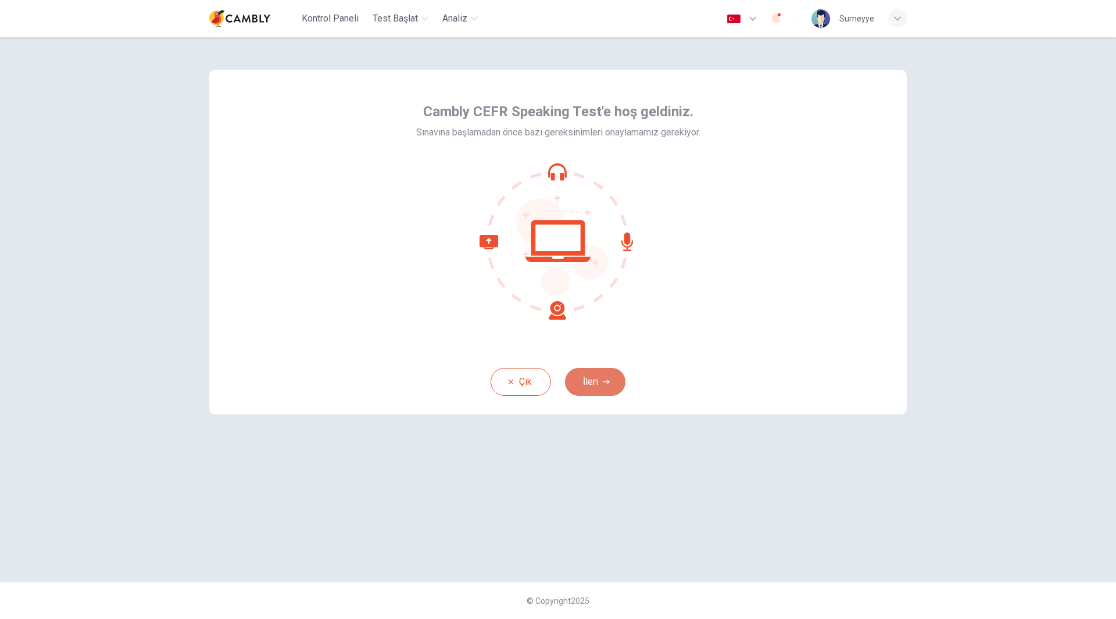
click at [607, 381] on icon "button" at bounding box center [606, 381] width 7 height 7
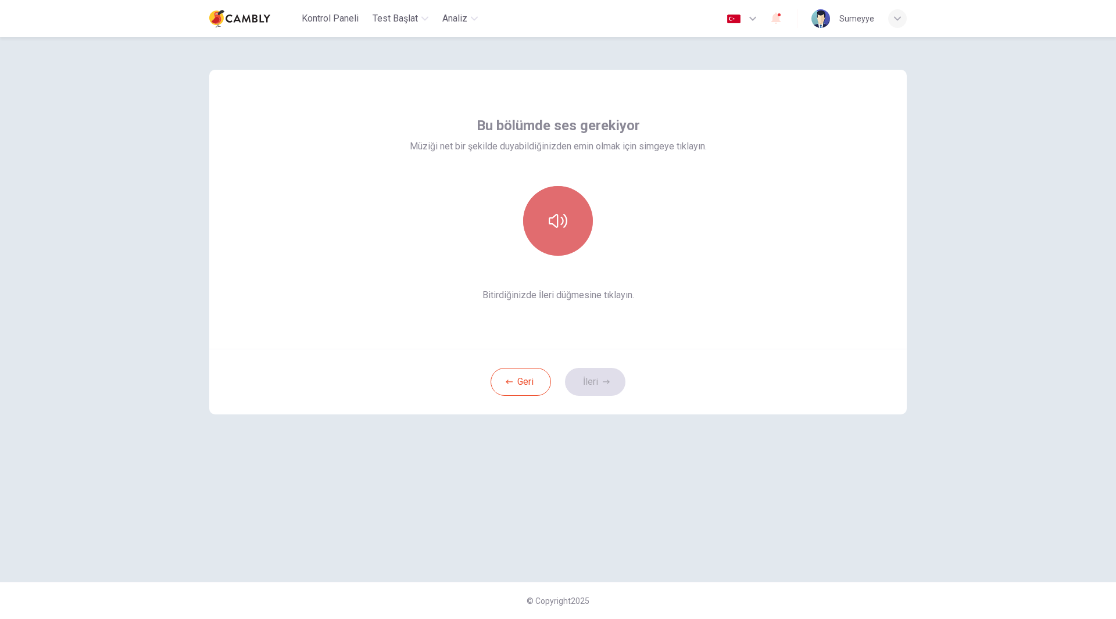
click at [558, 241] on button "button" at bounding box center [558, 221] width 70 height 70
click at [566, 230] on button "button" at bounding box center [558, 221] width 70 height 70
click at [568, 228] on button "button" at bounding box center [558, 221] width 70 height 70
click at [556, 225] on icon "button" at bounding box center [558, 221] width 19 height 19
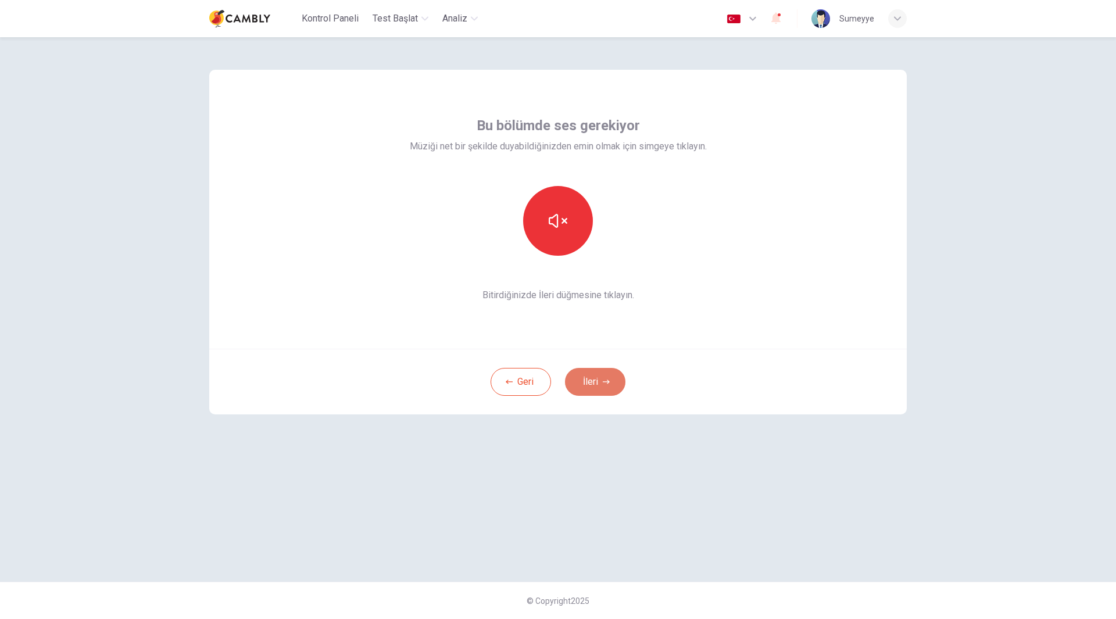
click at [591, 378] on button "İleri" at bounding box center [595, 382] width 60 height 28
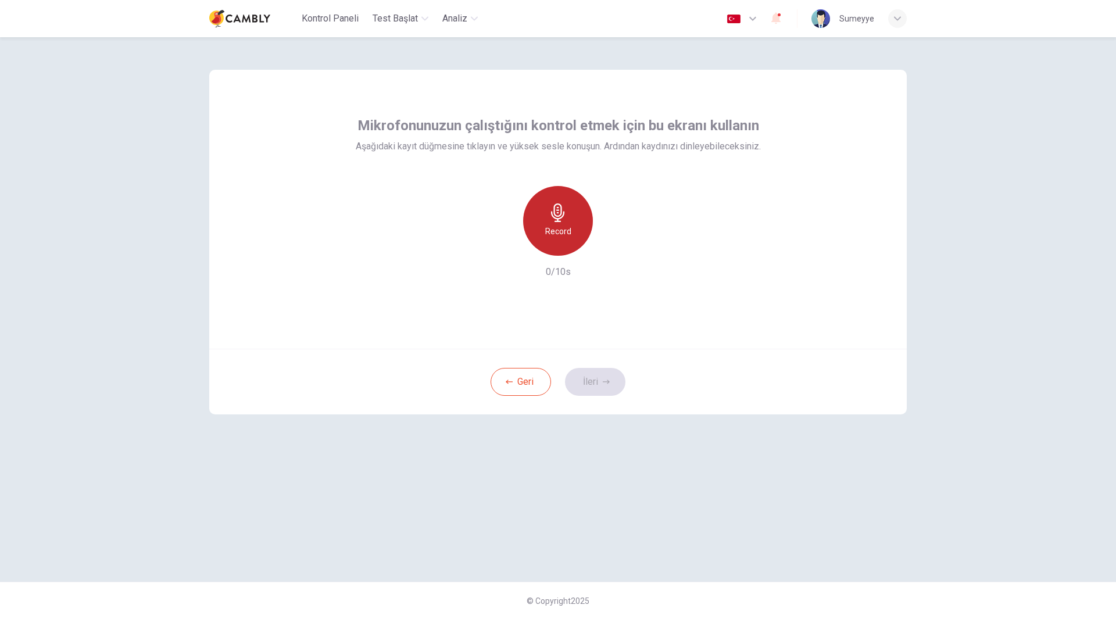
click at [566, 228] on h6 "Record" at bounding box center [558, 231] width 26 height 14
click at [566, 228] on h6 "Stop" at bounding box center [557, 231] width 17 height 14
click at [610, 243] on icon "button" at bounding box center [612, 247] width 12 height 12
click at [616, 249] on icon "button" at bounding box center [612, 247] width 12 height 12
click at [504, 248] on icon "button" at bounding box center [504, 246] width 10 height 10
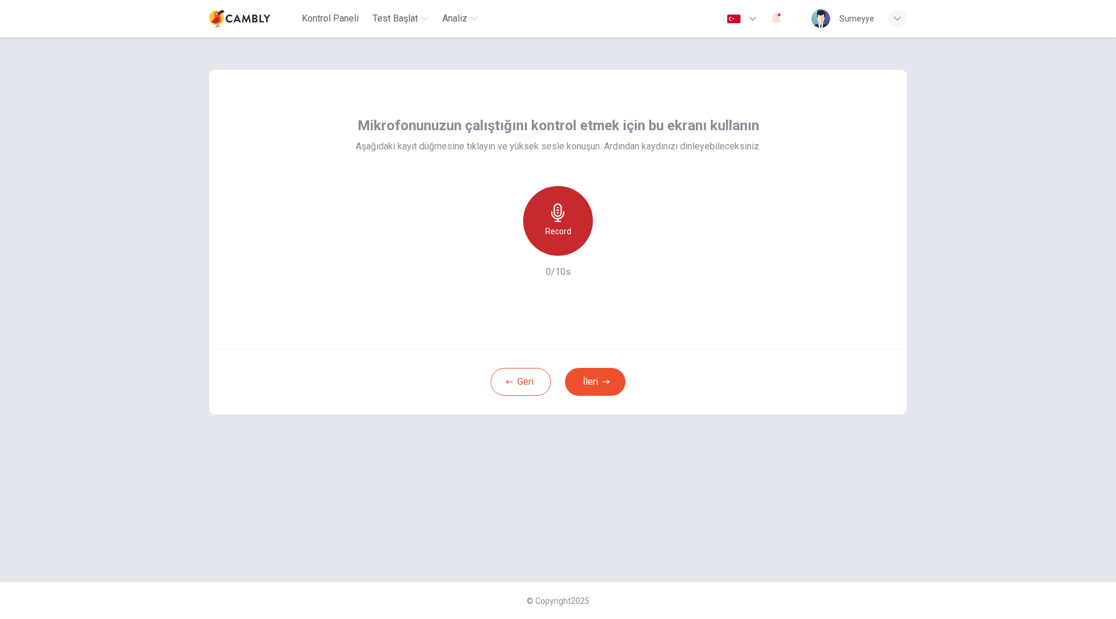
click at [549, 220] on icon "button" at bounding box center [558, 212] width 19 height 19
click at [607, 244] on icon "button" at bounding box center [612, 247] width 12 height 12
click at [591, 380] on button "İleri" at bounding box center [595, 382] width 60 height 28
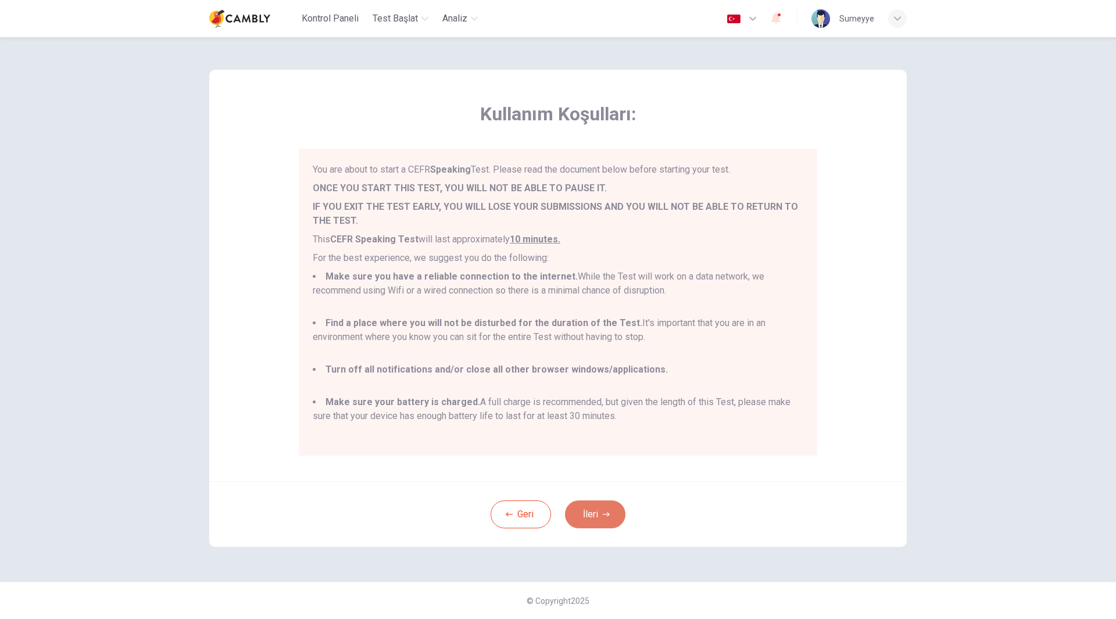
click at [590, 522] on button "İleri" at bounding box center [595, 515] width 60 height 28
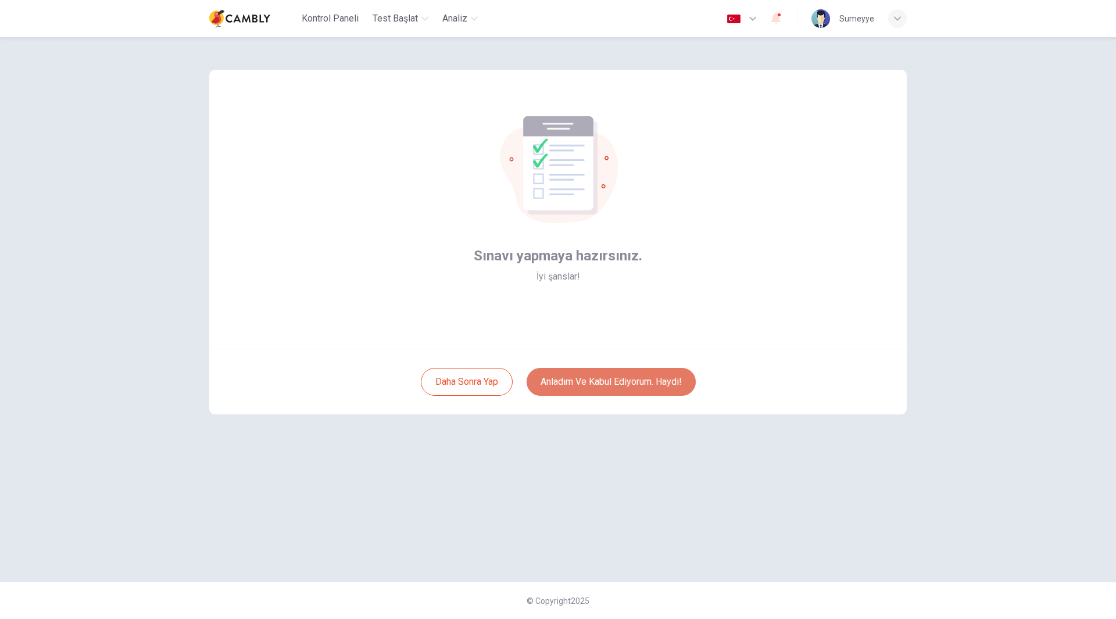
click at [619, 381] on button "Anladım ve kabul ediyorum. Haydi!" at bounding box center [611, 382] width 169 height 28
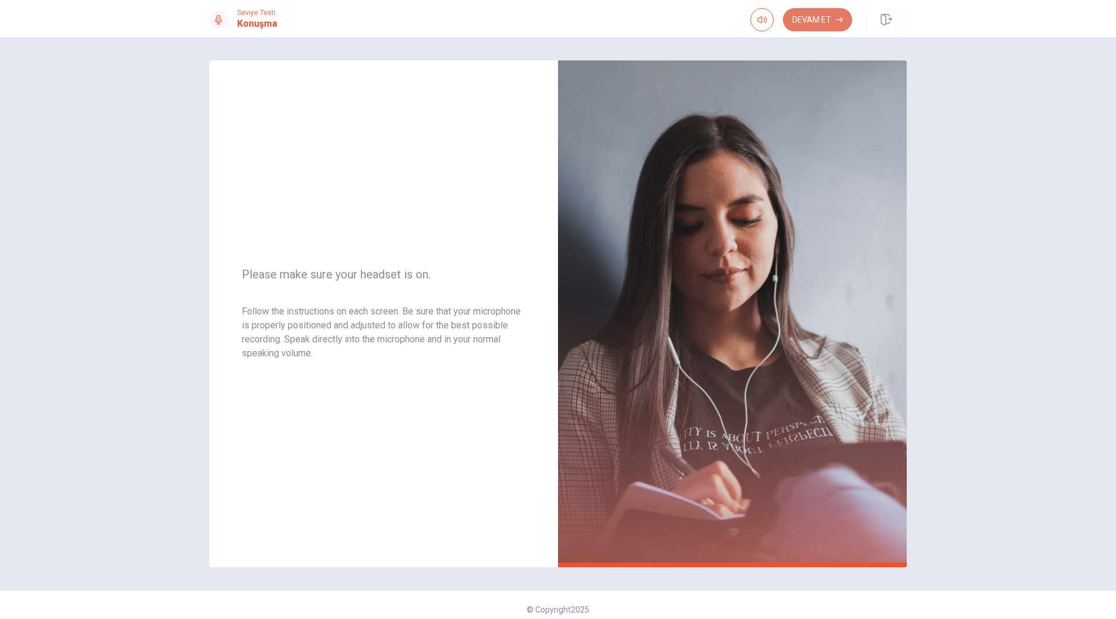
click at [819, 15] on button "Devam Et" at bounding box center [817, 19] width 69 height 23
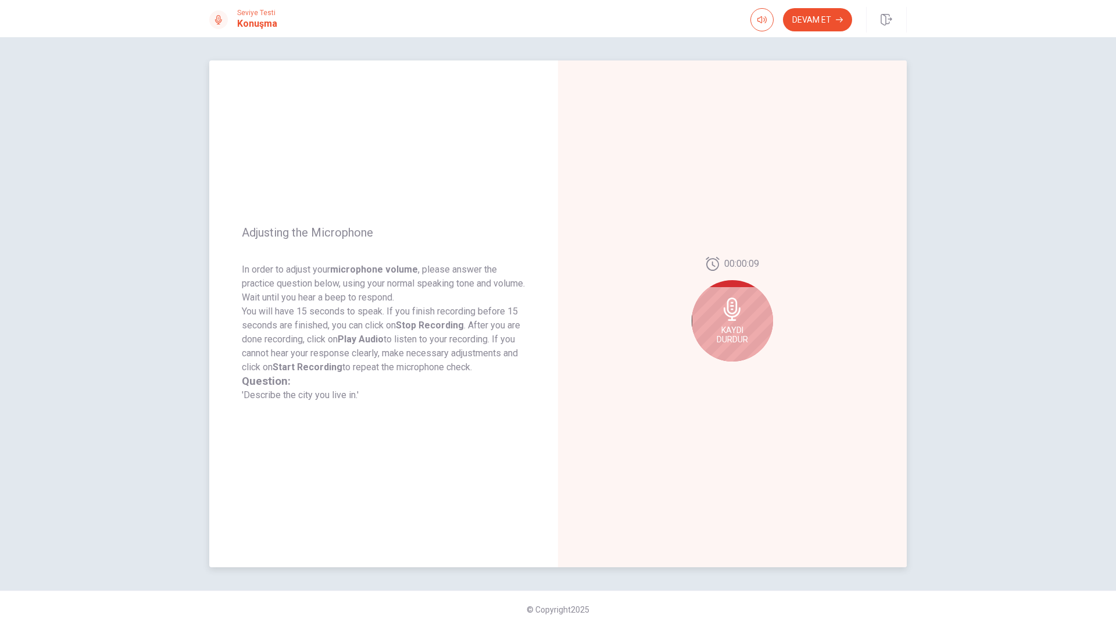
click at [748, 317] on div "Kaydı Durdur" at bounding box center [732, 320] width 81 height 81
click at [747, 371] on button "Play Audio" at bounding box center [745, 371] width 16 height 16
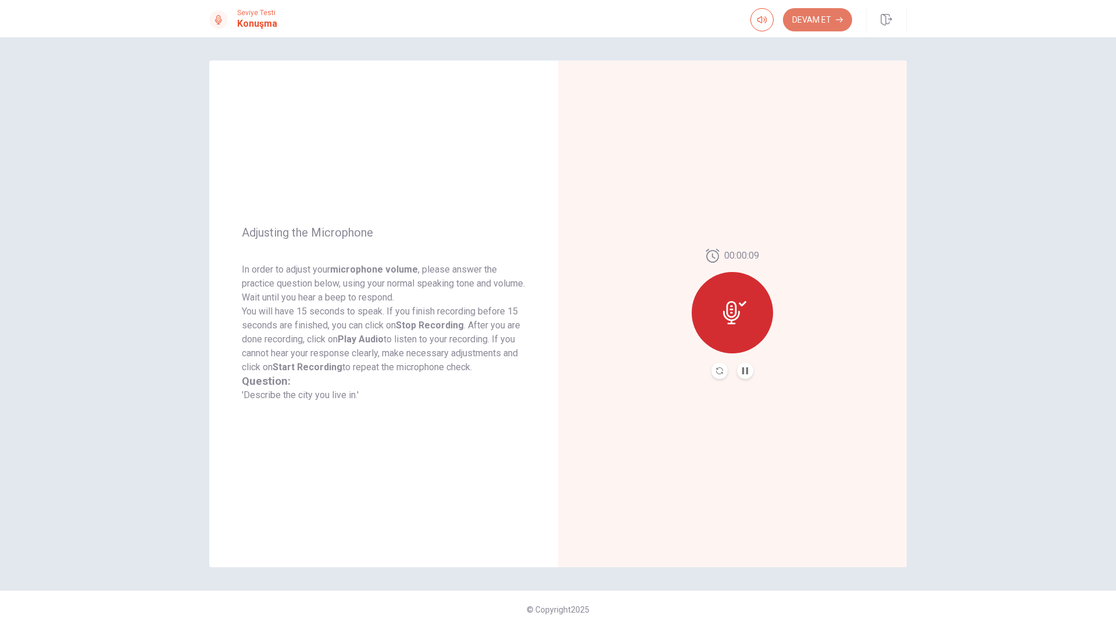
click at [810, 22] on button "Devam Et" at bounding box center [817, 19] width 69 height 23
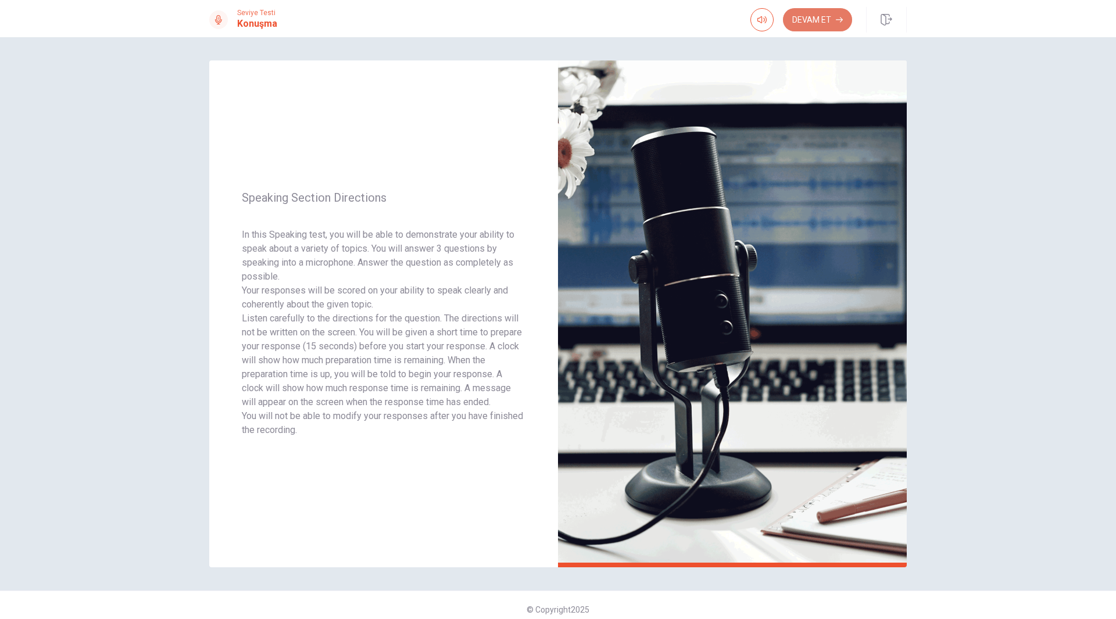
click at [810, 22] on button "Devam Et" at bounding box center [817, 19] width 69 height 23
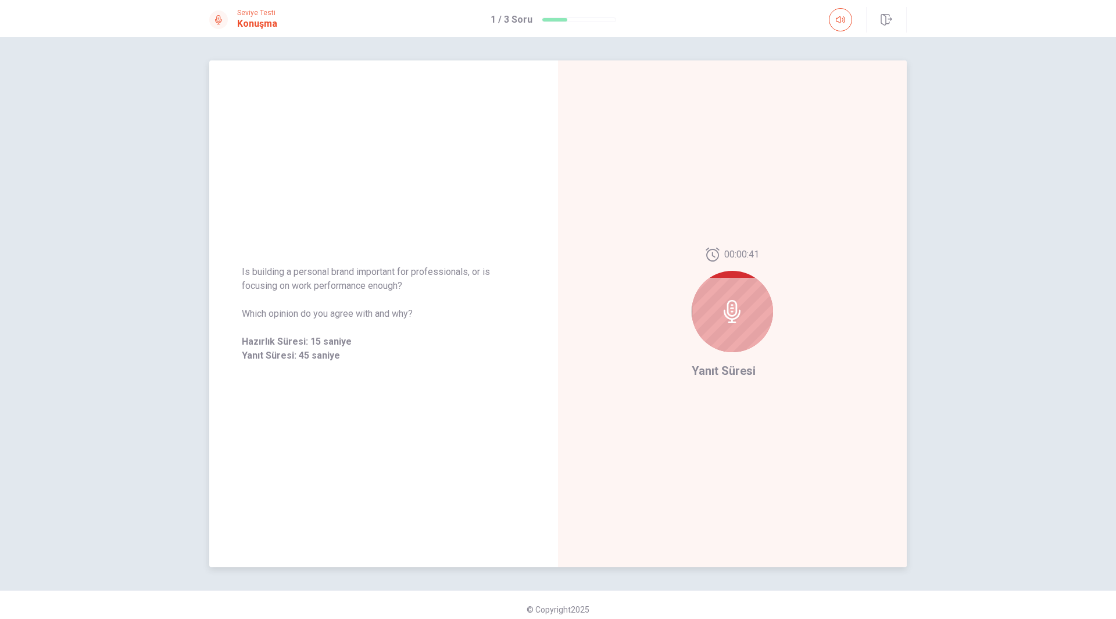
click at [738, 313] on icon at bounding box center [732, 311] width 23 height 23
click at [734, 301] on icon at bounding box center [732, 297] width 23 height 23
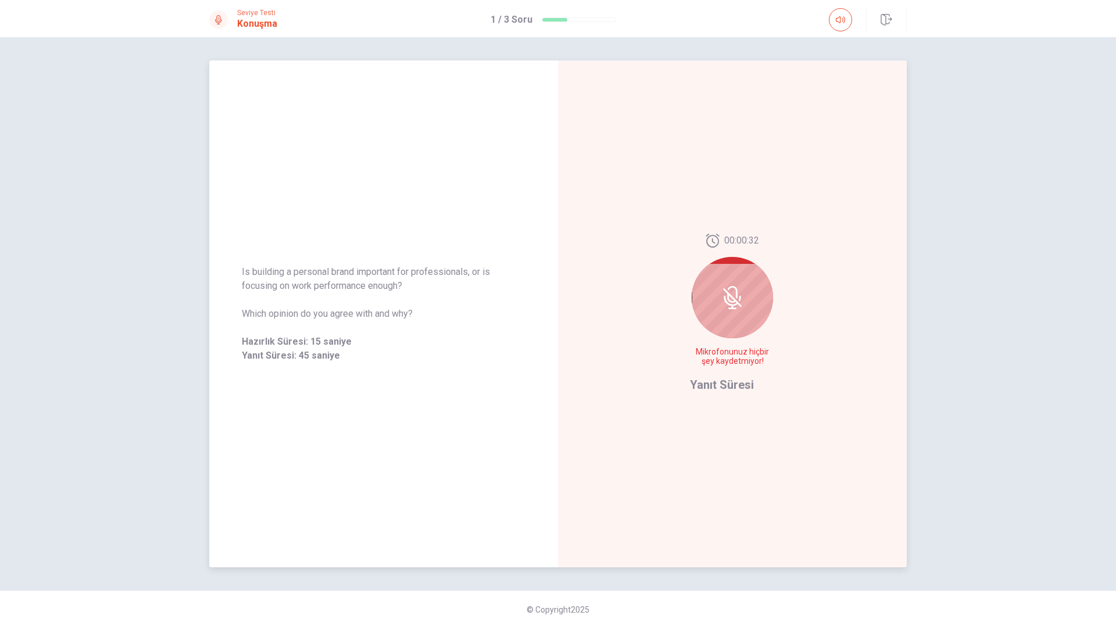
click at [734, 301] on icon at bounding box center [732, 297] width 23 height 23
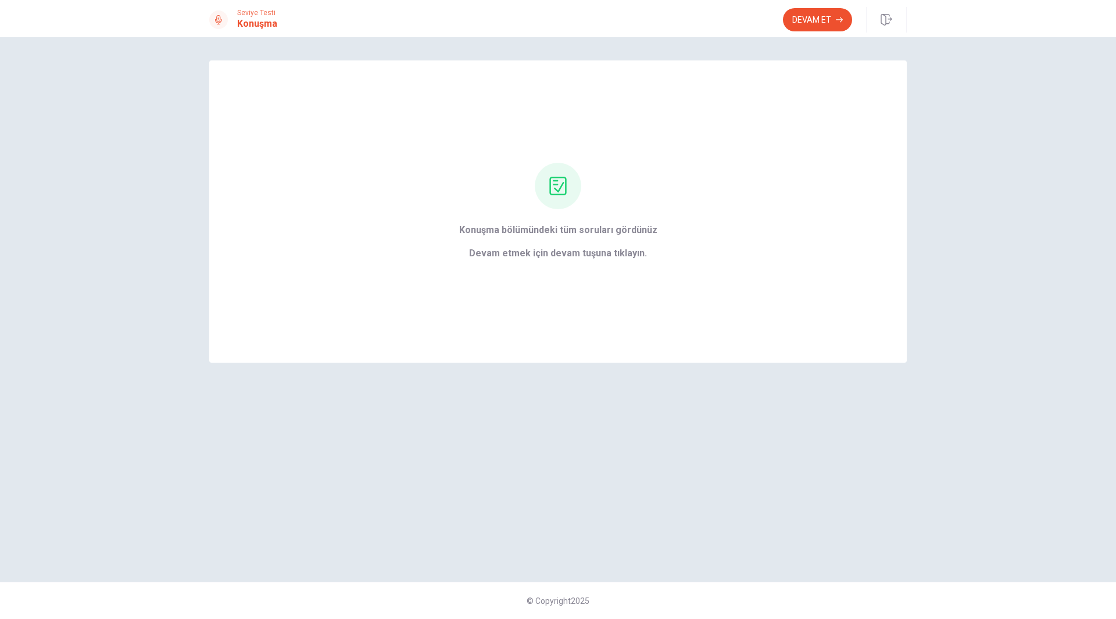
click at [1007, 194] on div "Konuşma bölümündeki tüm soruları gördünüz Devam etmek için devam tuşuna tıklayı…" at bounding box center [558, 328] width 1116 height 582
click at [818, 23] on button "Devam Et" at bounding box center [817, 19] width 69 height 23
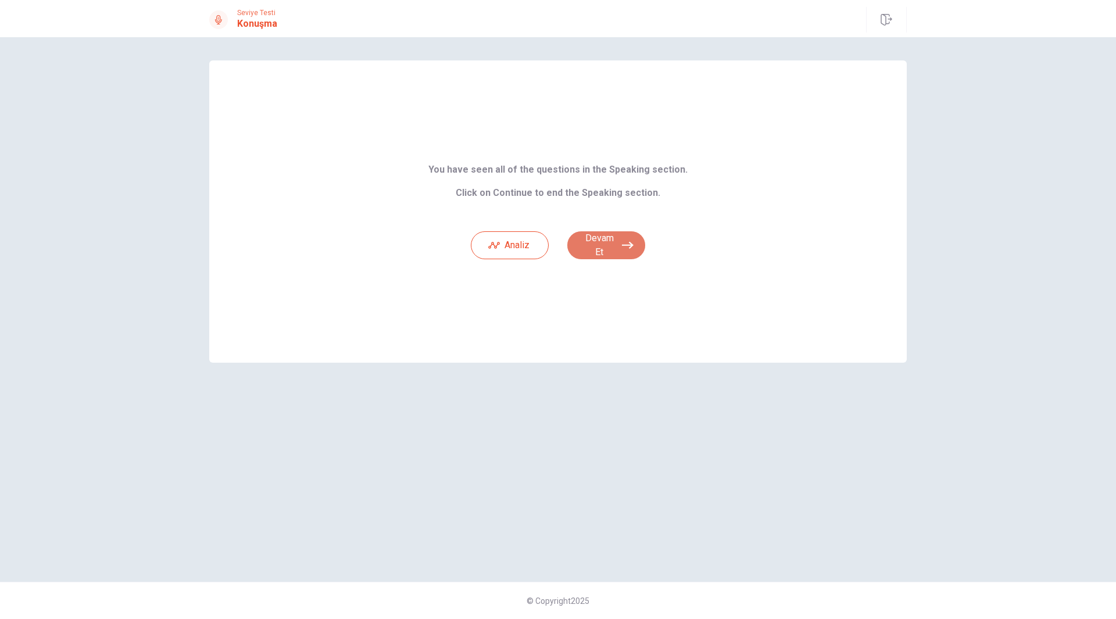
click at [608, 243] on button "Devam Et" at bounding box center [606, 245] width 78 height 28
